Goal: Transaction & Acquisition: Purchase product/service

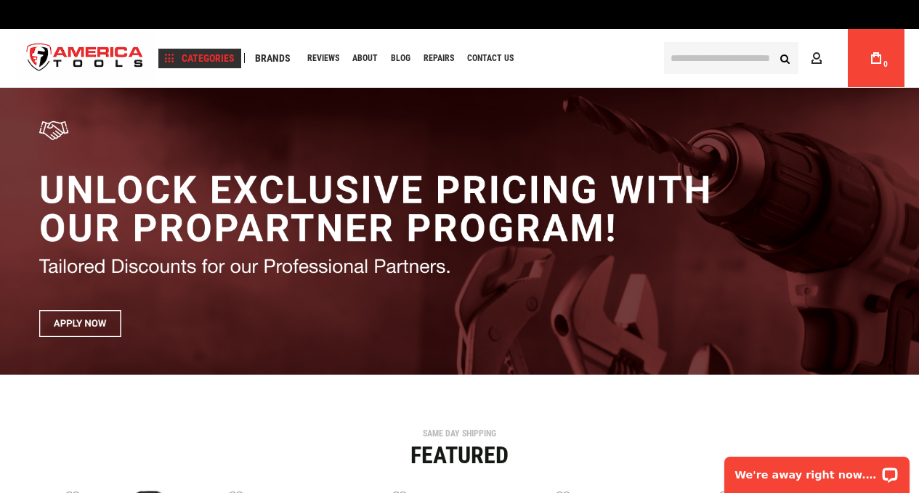
click at [190, 55] on span "Categories" at bounding box center [200, 58] width 70 height 10
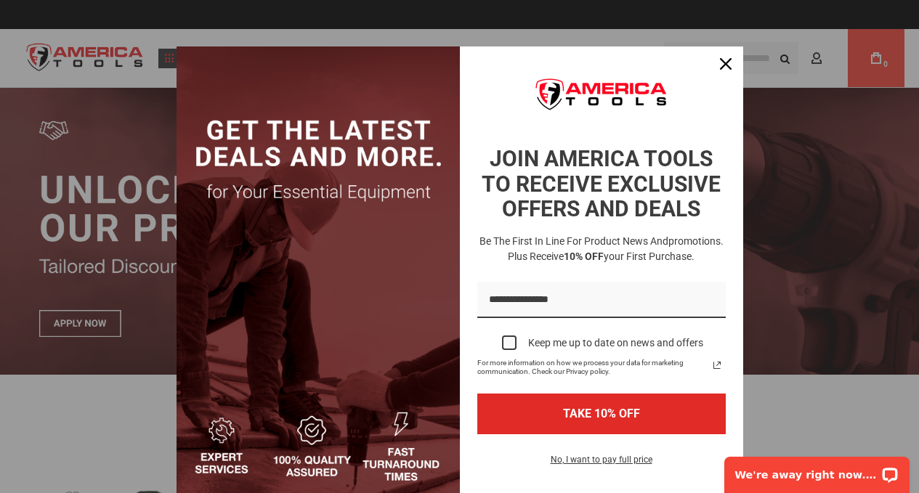
click at [166, 58] on div "Marketing offer form" at bounding box center [459, 246] width 919 height 493
click at [452, 63] on icon "close icon" at bounding box center [726, 64] width 12 height 12
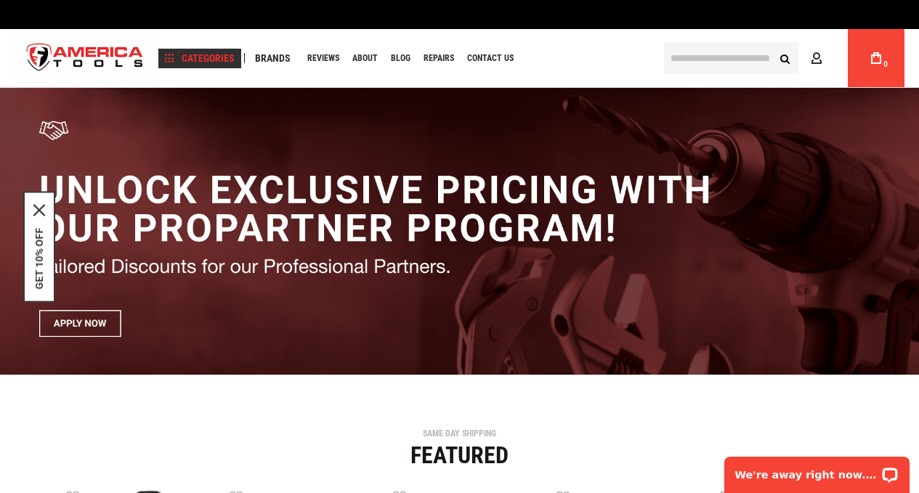
click at [165, 59] on span "Categories" at bounding box center [200, 58] width 70 height 10
click at [172, 58] on span "Categories" at bounding box center [200, 58] width 70 height 10
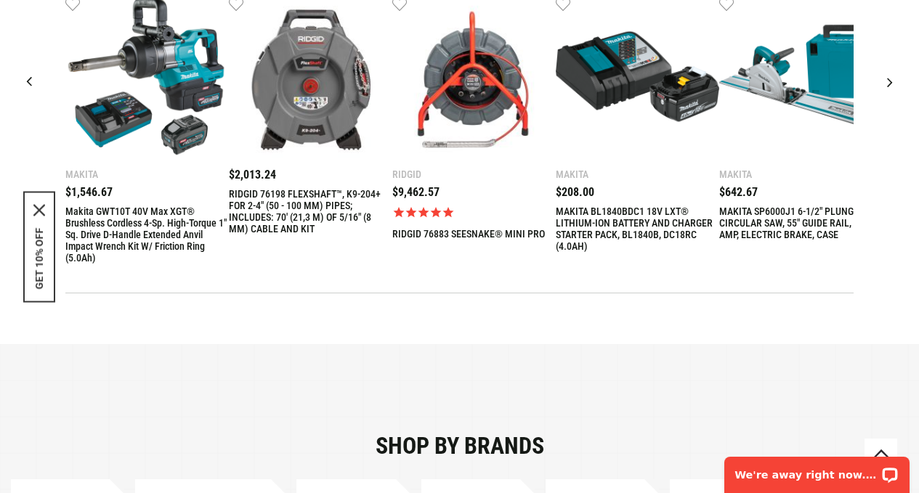
scroll to position [509, 0]
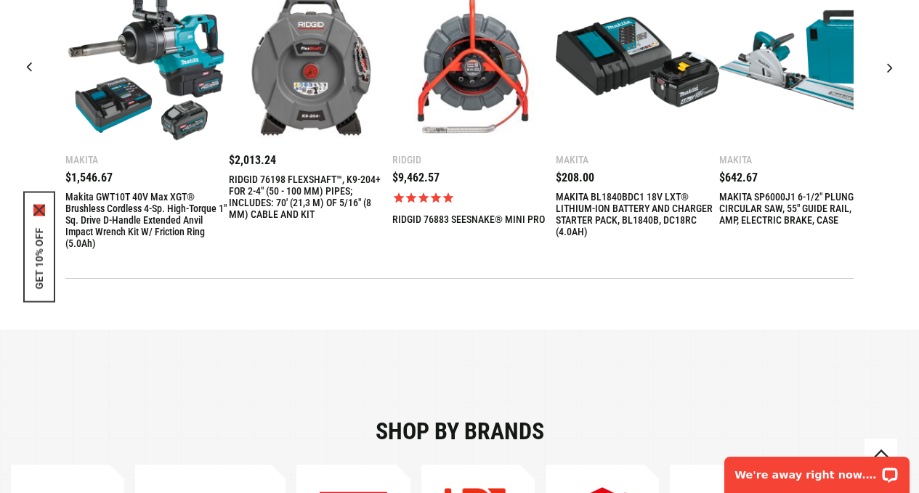
click at [39, 209] on icon "close icon" at bounding box center [39, 210] width 12 height 12
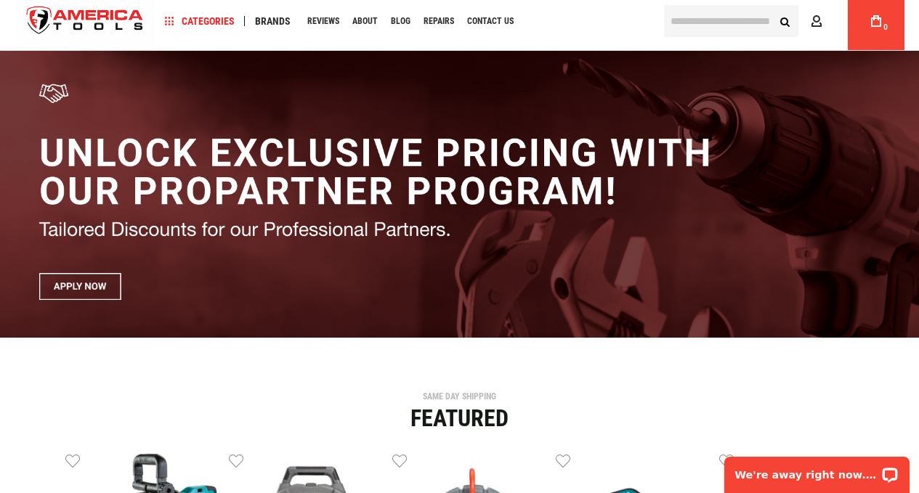
scroll to position [0, 0]
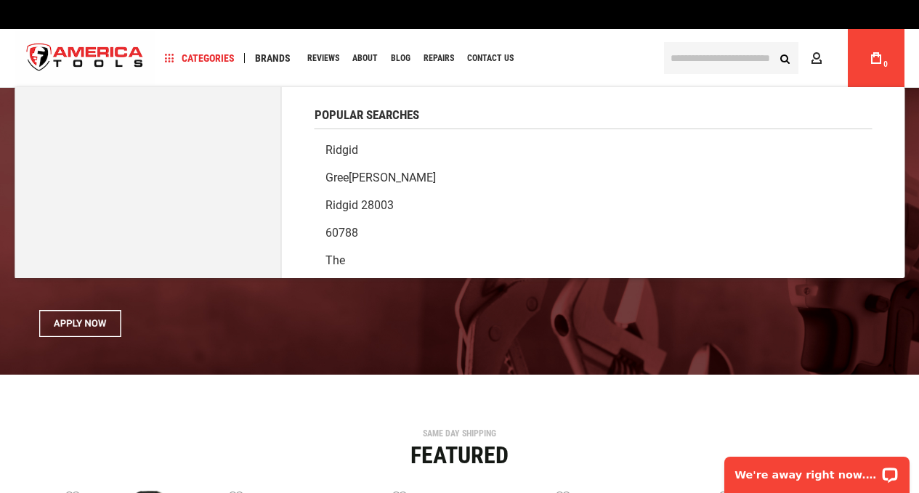
click at [452, 57] on input "text" at bounding box center [731, 58] width 134 height 32
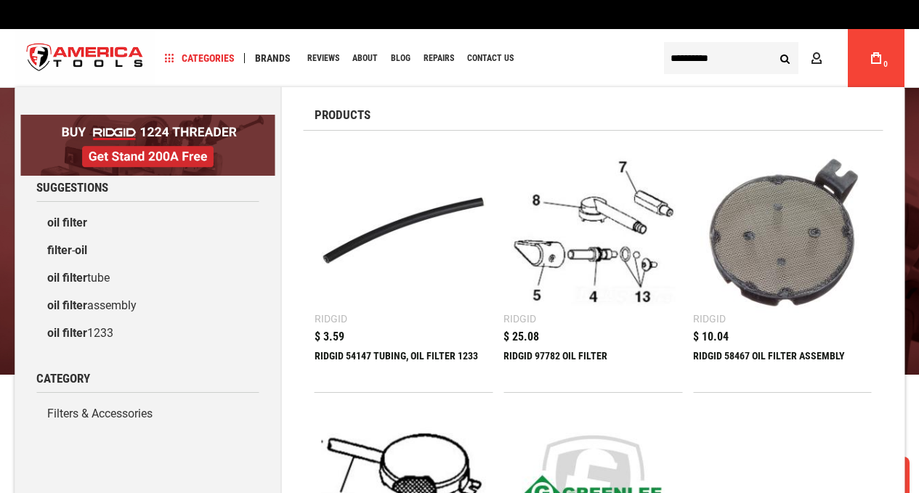
drag, startPoint x: 709, startPoint y: 57, endPoint x: 654, endPoint y: 56, distance: 54.5
click at [452, 56] on div "**********" at bounding box center [725, 58] width 145 height 32
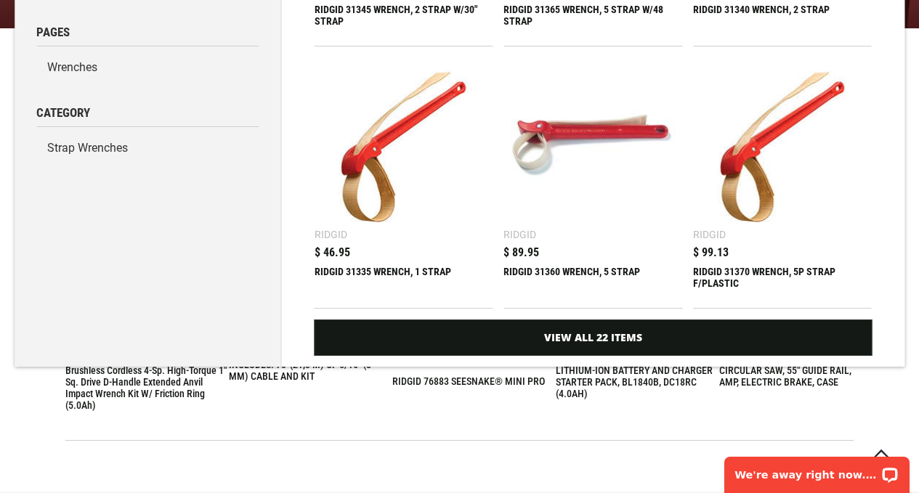
scroll to position [363, 0]
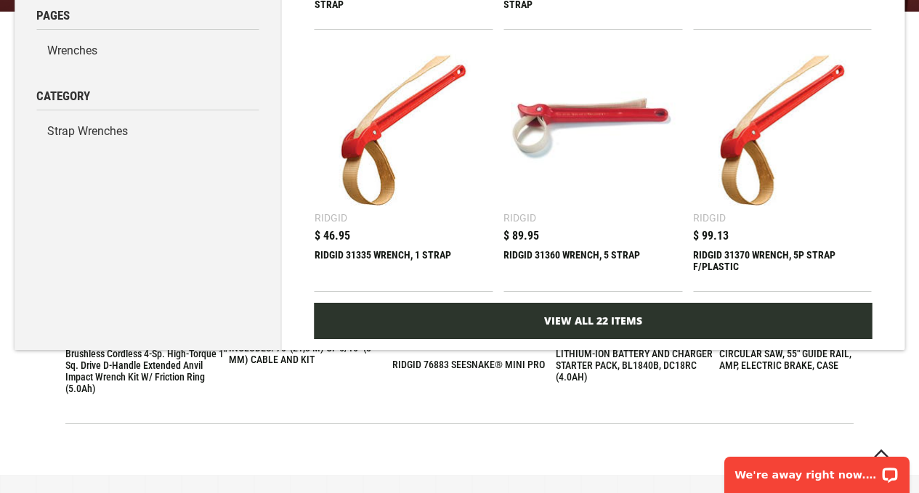
type input "**********"
click at [452, 215] on link "View All 22 Items" at bounding box center [594, 321] width 558 height 36
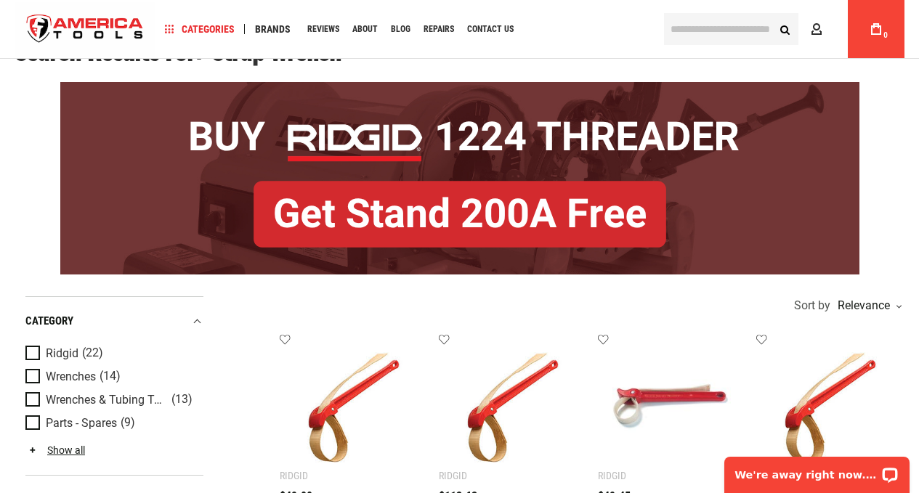
scroll to position [73, 0]
